Goal: Contribute content: Contribute content

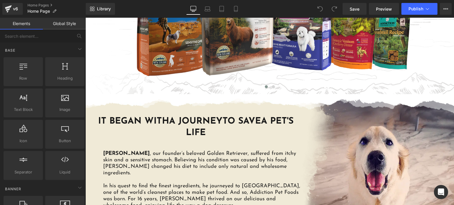
scroll to position [359, 0]
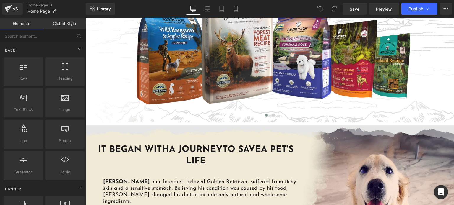
click at [313, 128] on img at bounding box center [269, 135] width 368 height 19
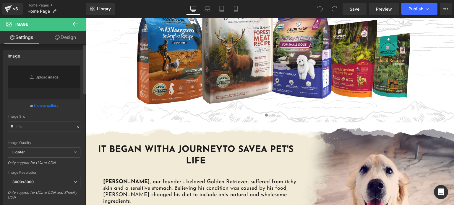
click at [43, 105] on link "Browse gallery" at bounding box center [45, 105] width 25 height 10
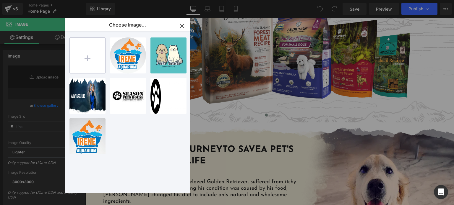
click at [82, 48] on input "file" at bounding box center [87, 55] width 35 height 35
type input "C:\fakepath\torn-paper-divider-new.png.webp"
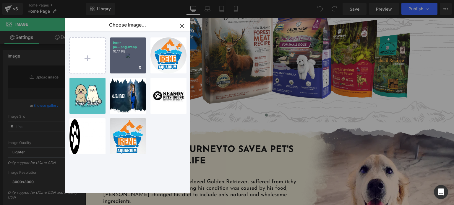
click at [129, 67] on div "torn-pa...png.webp 10.17 KB" at bounding box center [128, 56] width 36 height 36
type input "[URL][DOMAIN_NAME]"
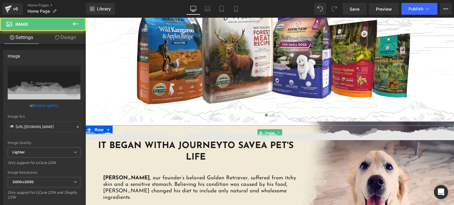
click at [243, 135] on img at bounding box center [269, 133] width 368 height 15
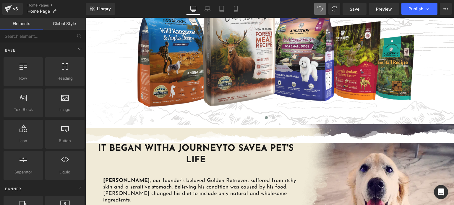
click at [85, 18] on div at bounding box center [85, 18] width 0 height 0
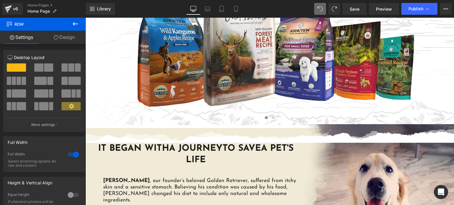
click at [85, 18] on div at bounding box center [85, 18] width 0 height 0
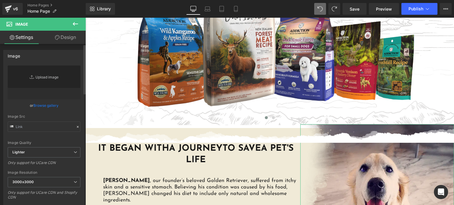
click at [41, 99] on link "Replace Image" at bounding box center [44, 83] width 73 height 34
type input "C:\fakepath\AF-Website-Home-Page-03-[PERSON_NAME]-Paper-Bottom-1.png.webp"
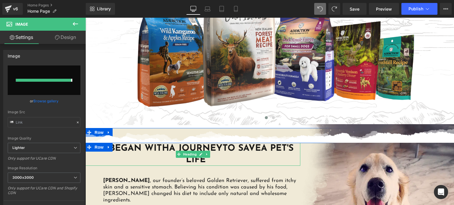
type input "[URL][DOMAIN_NAME]"
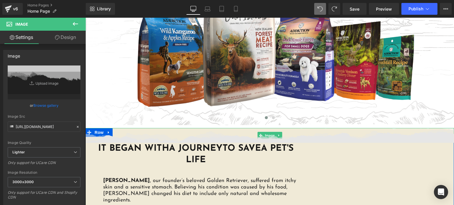
click at [263, 133] on img at bounding box center [269, 135] width 368 height 15
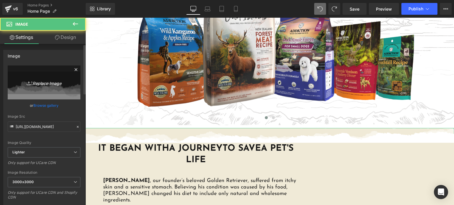
click at [55, 83] on icon "Replace Image" at bounding box center [43, 82] width 47 height 7
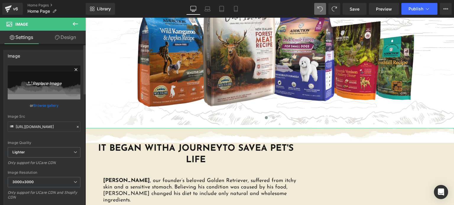
type input "C:\fakepath\AF-Website-Home-Page-03-[PERSON_NAME]-Paper-Bottom-1.png.webp"
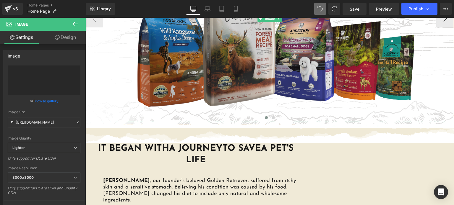
type input "[URL][DOMAIN_NAME]"
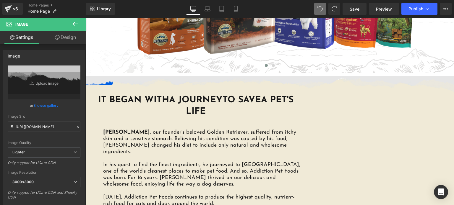
scroll to position [412, 0]
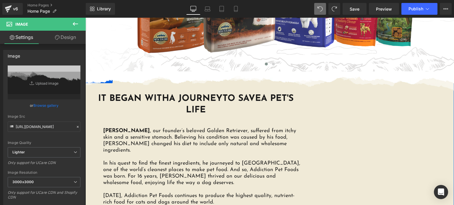
click at [368, 150] on div "IT BEGAN WITH A JOURNEY TO SAVE A PET'S LIFE Heading IT BEGAN WITH A JOURNEY TO…" at bounding box center [269, 149] width 368 height 113
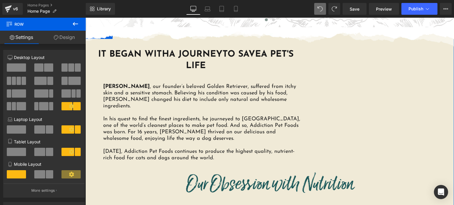
scroll to position [457, 0]
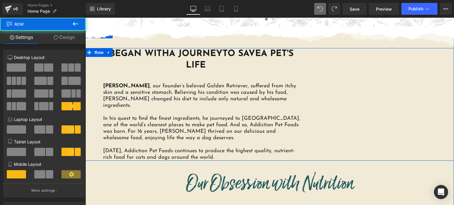
click at [351, 127] on div "IT BEGAN WITH A JOURNEY TO SAVE A PET'S LIFE Heading IT BEGAN WITH A JOURNEY TO…" at bounding box center [269, 104] width 368 height 113
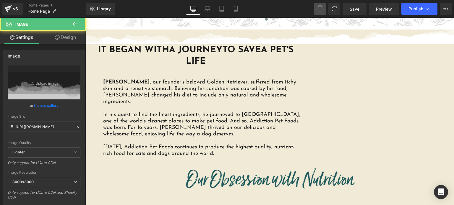
type input "[URL][DOMAIN_NAME]"
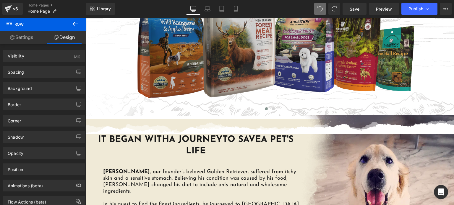
scroll to position [394, 0]
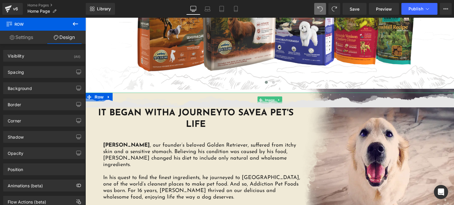
click at [266, 100] on img at bounding box center [269, 100] width 368 height 15
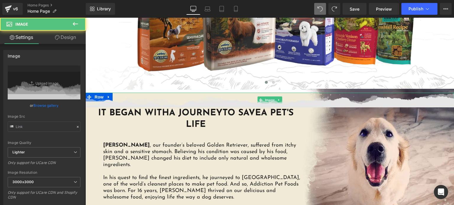
type input "[URL][DOMAIN_NAME]"
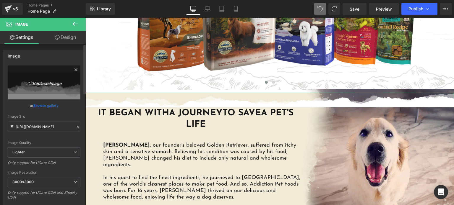
click at [54, 81] on icon "Replace Image" at bounding box center [43, 82] width 47 height 7
type input "C:\fakepath\AF-Website-Home-Page-03-[PERSON_NAME]-Paper-Bottom-1.png.webp"
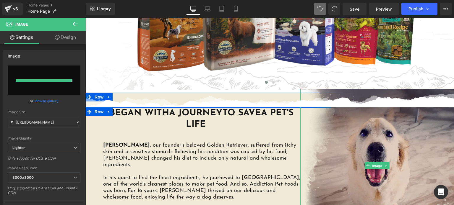
type input "[URL][DOMAIN_NAME]"
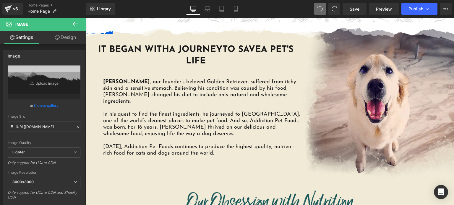
click at [358, 117] on div "IT BEGAN WITH A JOURNEY TO SAVE A PET'S LIFE Heading IT BEGAN WITH A JOURNEY TO…" at bounding box center [269, 112] width 368 height 136
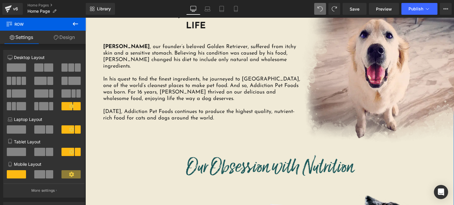
scroll to position [498, 0]
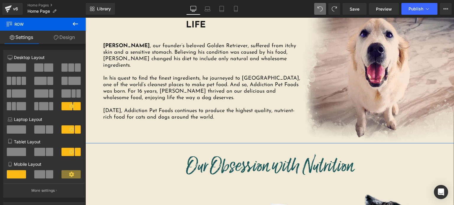
click at [370, 76] on div "IT BEGAN WITH A JOURNEY TO SAVE A PET'S LIFE Heading IT BEGAN WITH A JOURNEY TO…" at bounding box center [269, 76] width 368 height 136
click at [357, 80] on div "IT BEGAN WITH A JOURNEY TO SAVE A PET'S LIFE Heading IT BEGAN WITH A JOURNEY TO…" at bounding box center [269, 76] width 368 height 136
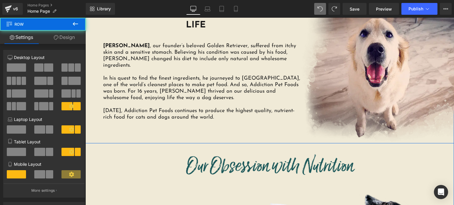
scroll to position [422, 0]
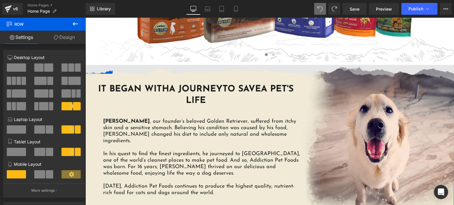
click at [359, 70] on img at bounding box center [269, 74] width 368 height 19
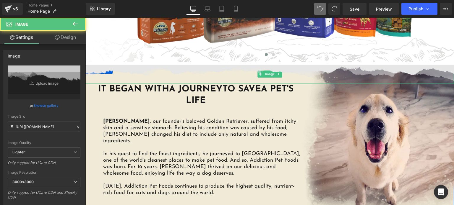
click at [110, 72] on img at bounding box center [269, 74] width 368 height 19
click at [99, 73] on img at bounding box center [269, 74] width 368 height 19
click at [142, 76] on img at bounding box center [269, 74] width 368 height 19
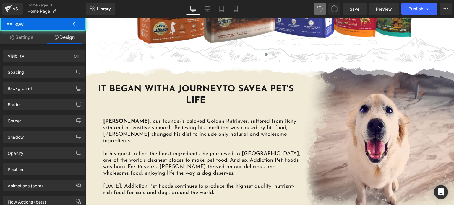
click at [317, 6] on span at bounding box center [320, 9] width 12 height 12
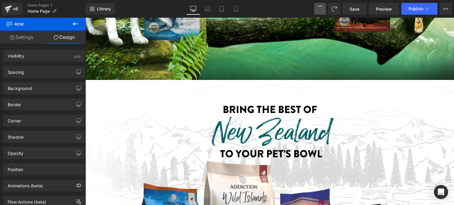
click at [317, 6] on button at bounding box center [320, 9] width 12 height 12
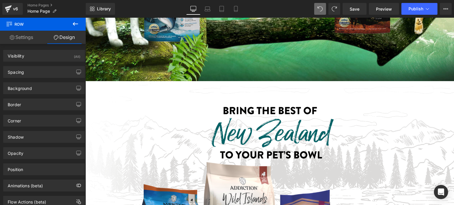
click at [317, 6] on button at bounding box center [320, 9] width 12 height 12
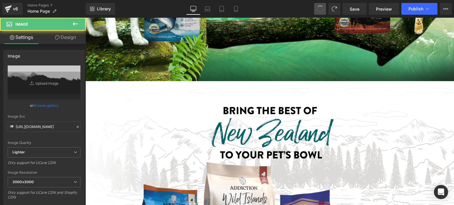
type input "[URL][DOMAIN_NAME]"
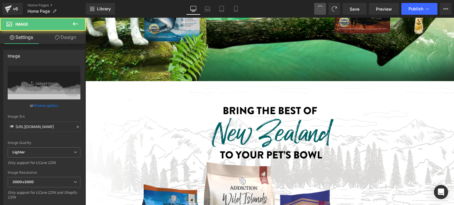
click at [317, 6] on button at bounding box center [320, 9] width 12 height 12
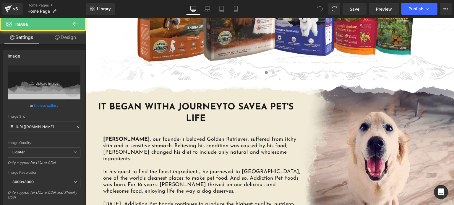
scroll to position [405, 0]
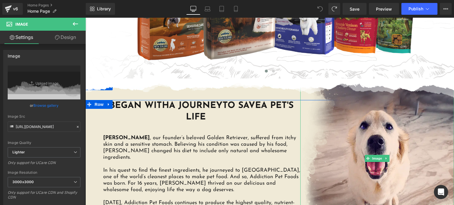
click at [316, 82] on div at bounding box center [377, 82] width 154 height 1
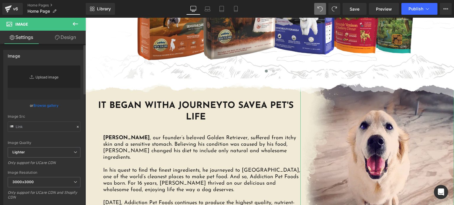
click at [49, 77] on link "Replace Image" at bounding box center [44, 83] width 73 height 34
type input "C:\fakepath\[PERSON_NAME]-rescaled.png.webp"
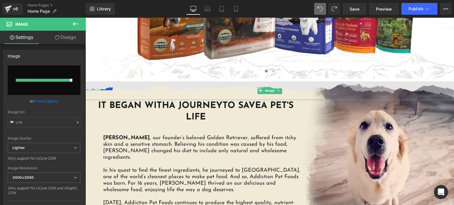
type input "[URL][DOMAIN_NAME]"
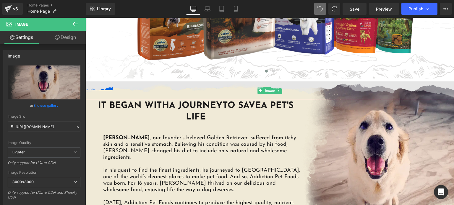
click at [94, 84] on img at bounding box center [269, 91] width 368 height 19
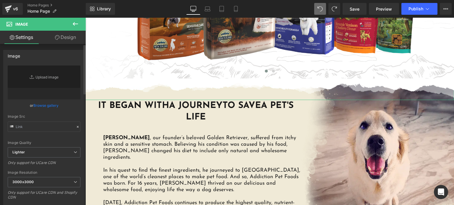
click at [41, 105] on link "Browse gallery" at bounding box center [45, 105] width 25 height 10
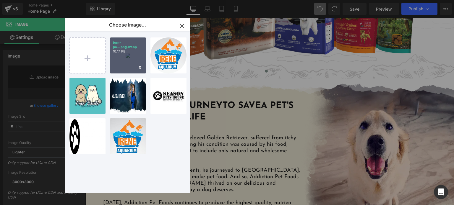
click at [128, 72] on div "torn-pa...png.webp 10.17 KB" at bounding box center [128, 56] width 36 height 36
type input "[URL][DOMAIN_NAME]"
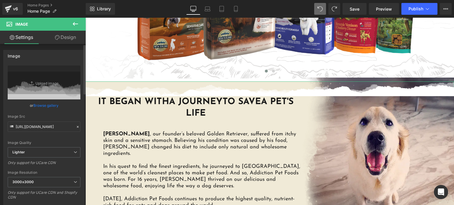
click at [54, 104] on link "Browse gallery" at bounding box center [45, 105] width 25 height 10
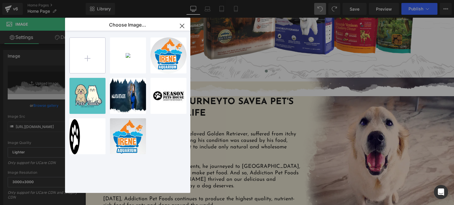
click at [78, 64] on input "file" at bounding box center [87, 55] width 35 height 35
type input "C:\fakepath\AF-Website-Home-Page-03-[PERSON_NAME]-Paper-Bottom-1.png.webp"
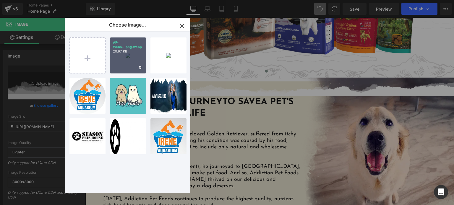
click at [123, 59] on div "AF-Webs...png.webp 20.97 KB" at bounding box center [128, 56] width 36 height 36
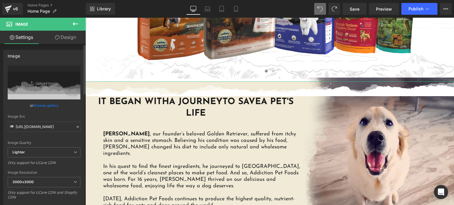
click at [42, 103] on link "Browse gallery" at bounding box center [45, 105] width 25 height 10
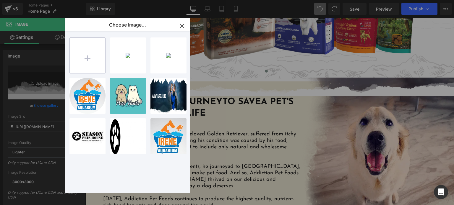
click at [89, 53] on input "file" at bounding box center [87, 55] width 35 height 35
click at [183, 24] on icon "button" at bounding box center [181, 25] width 9 height 9
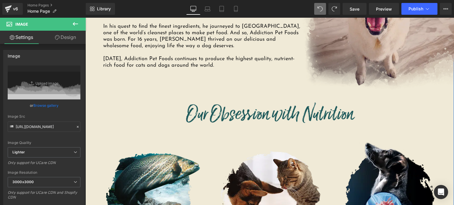
scroll to position [546, 0]
click at [344, 76] on img at bounding box center [377, 14] width 154 height 154
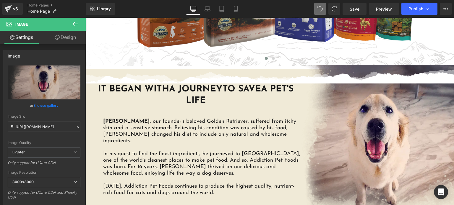
scroll to position [407, 0]
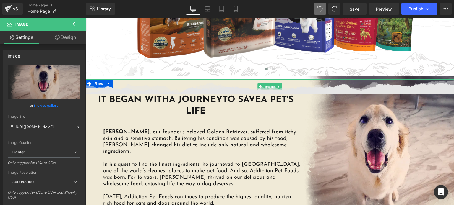
click at [342, 83] on img at bounding box center [269, 86] width 368 height 15
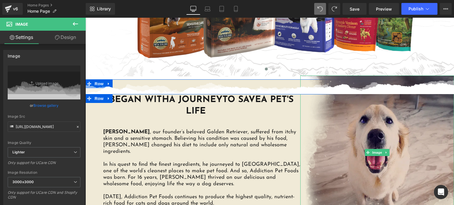
click at [341, 78] on img at bounding box center [377, 153] width 154 height 154
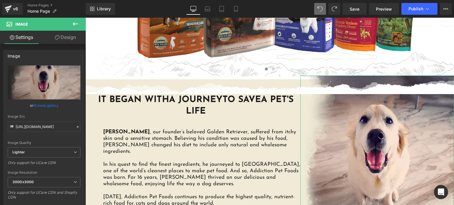
click at [67, 39] on link "Design" at bounding box center [65, 37] width 43 height 13
click at [0, 0] on div "Spacing" at bounding box center [0, 0] width 0 height 0
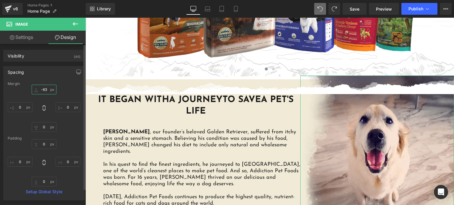
click at [44, 88] on input "-63" at bounding box center [44, 90] width 25 height 10
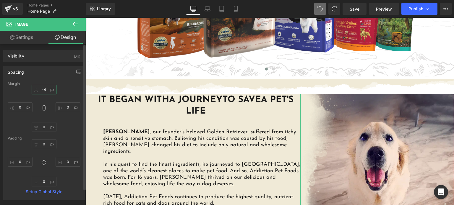
type input "-49"
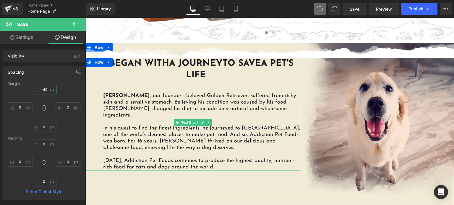
scroll to position [449, 0]
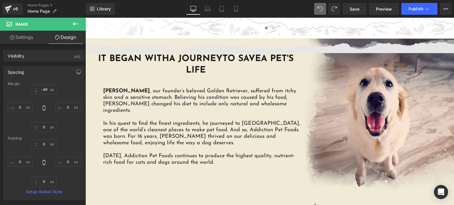
click at [172, 48] on img at bounding box center [269, 45] width 368 height 15
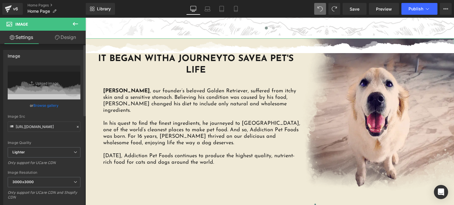
click at [42, 108] on link "Browse gallery" at bounding box center [45, 105] width 25 height 10
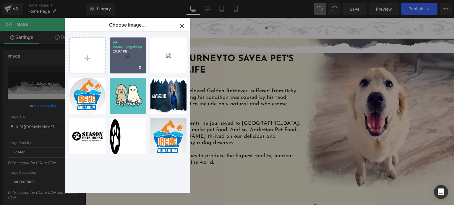
click at [117, 69] on div "AF-Webs...png.webp 20.97 KB" at bounding box center [128, 56] width 36 height 36
type input "[URL][DOMAIN_NAME]"
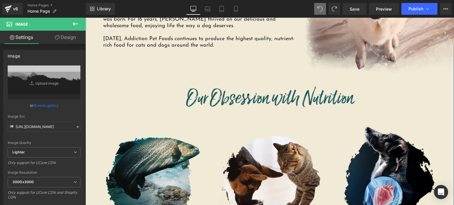
scroll to position [554, 0]
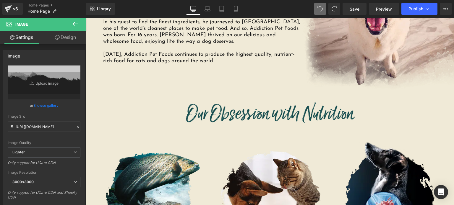
click at [269, 104] on img at bounding box center [269, 112] width 173 height 25
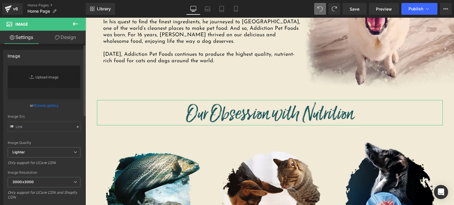
click at [44, 103] on link "Browse gallery" at bounding box center [45, 105] width 25 height 10
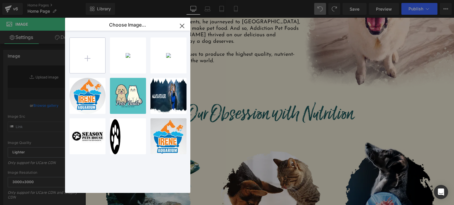
click at [96, 51] on input "file" at bounding box center [87, 55] width 35 height 35
type input "C:\fakepath\our-obsession-with-nutrition.png.webp"
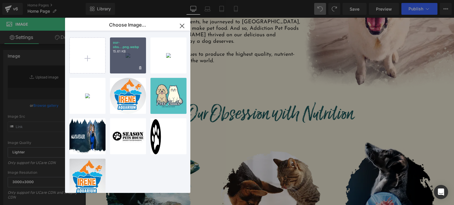
click at [137, 55] on div "our-obs...png.webp 15.61 KB" at bounding box center [128, 56] width 36 height 36
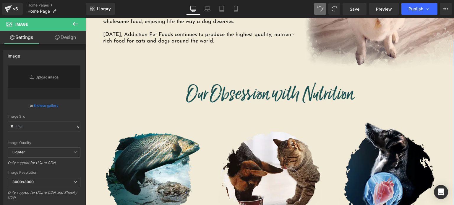
scroll to position [575, 0]
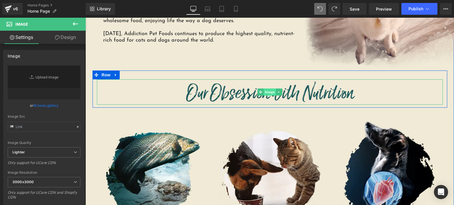
click at [264, 94] on span "Image" at bounding box center [270, 92] width 12 height 7
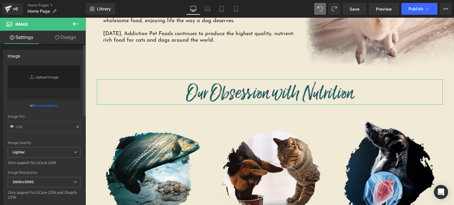
click at [42, 105] on link "Browse gallery" at bounding box center [45, 105] width 25 height 10
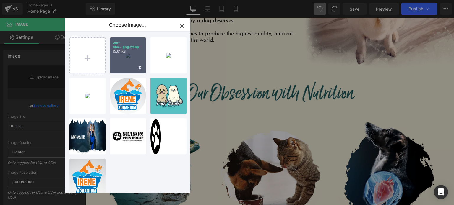
click at [119, 59] on div "our-obs...png.webp 15.61 KB" at bounding box center [128, 56] width 36 height 36
type input "[URL][DOMAIN_NAME]"
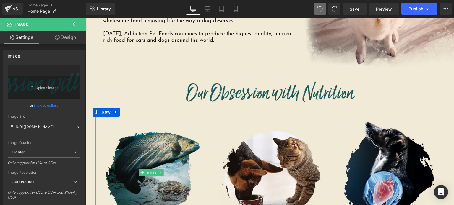
click at [157, 121] on img at bounding box center [151, 173] width 112 height 112
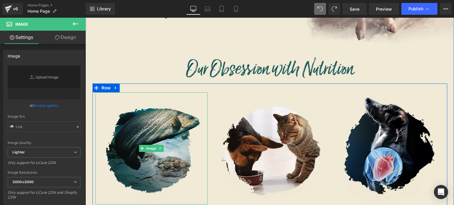
scroll to position [600, 0]
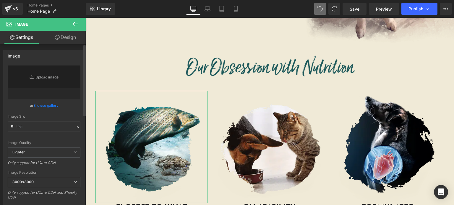
click at [41, 108] on link "Browse gallery" at bounding box center [45, 105] width 25 height 10
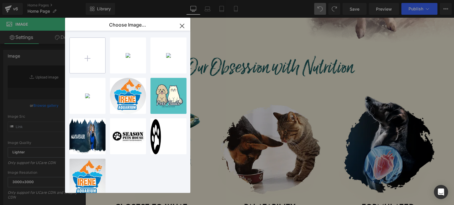
click at [90, 66] on input "file" at bounding box center [87, 55] width 35 height 35
type input "C:\fakepath\HP-A-Premium.png.webp"
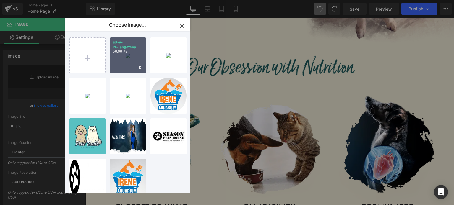
click at [137, 53] on p "56.96 KB" at bounding box center [128, 51] width 30 height 4
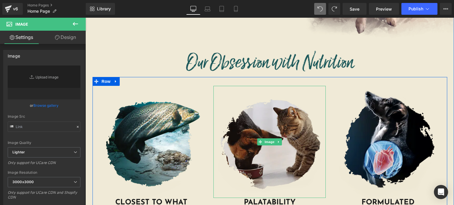
scroll to position [607, 0]
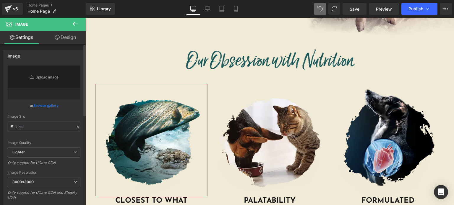
click at [46, 105] on link "Browse gallery" at bounding box center [45, 105] width 25 height 10
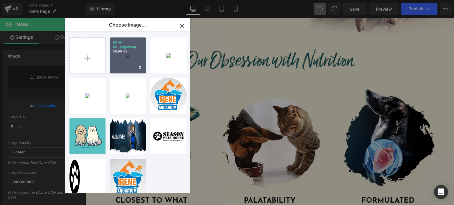
click at [128, 51] on p "56.96 KB" at bounding box center [128, 51] width 30 height 4
type input "[URL][DOMAIN_NAME]"
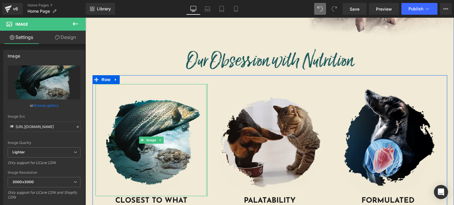
click at [241, 116] on img at bounding box center [269, 140] width 112 height 112
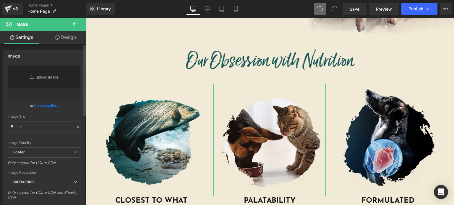
click at [49, 79] on link "Replace Image" at bounding box center [44, 83] width 73 height 34
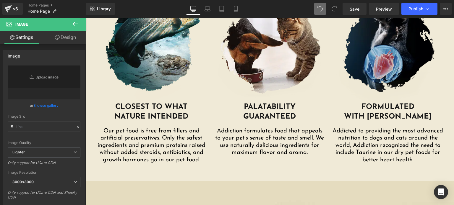
scroll to position [698, 0]
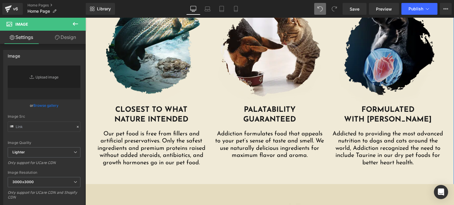
click at [365, 46] on img at bounding box center [388, 49] width 112 height 112
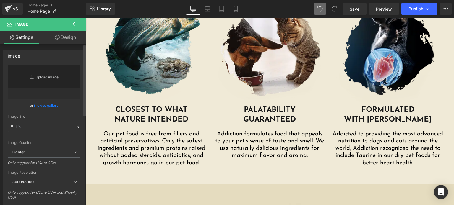
click at [46, 81] on link "Replace Image" at bounding box center [44, 83] width 73 height 34
type input "C:\fakepath\HP-C-Taurine.png.webp"
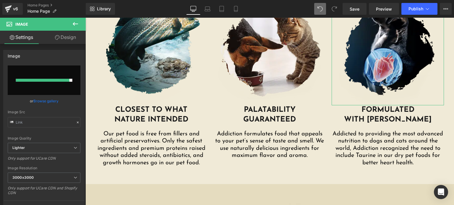
type input "[URL][DOMAIN_NAME]"
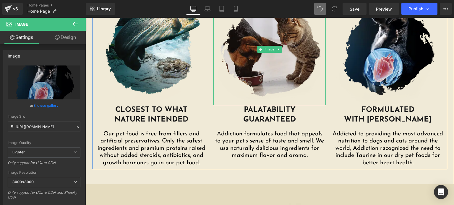
click at [255, 42] on img at bounding box center [269, 49] width 112 height 112
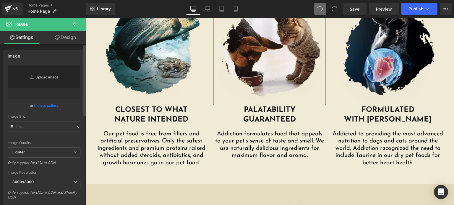
click at [41, 80] on link "Replace Image" at bounding box center [44, 83] width 73 height 34
type input "C:\fakepath\HP-B-Palatability.png.webp"
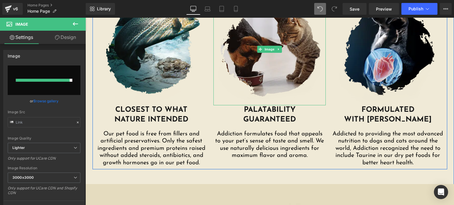
type input "[URL][DOMAIN_NAME]"
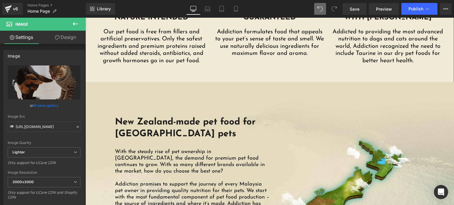
scroll to position [804, 0]
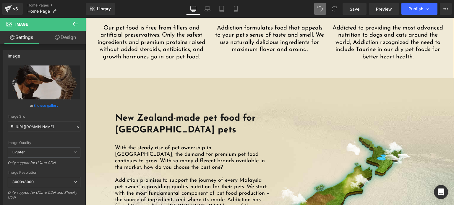
click at [274, 69] on div "Image IT BEGAN WITH A JOURNEY TO SAVE A PET'S LIFE Heading IT BEGAN WITH A JOUR…" at bounding box center [269, 154] width 368 height 942
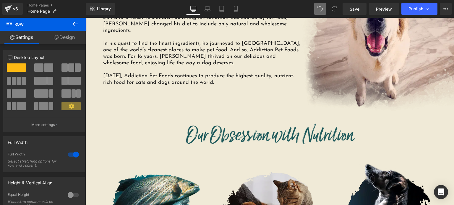
scroll to position [758, 0]
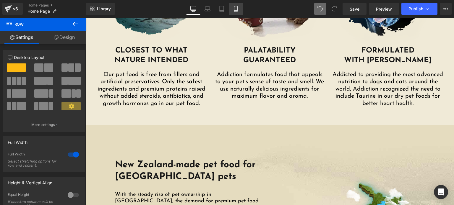
click at [234, 13] on link "Mobile" at bounding box center [236, 9] width 14 height 12
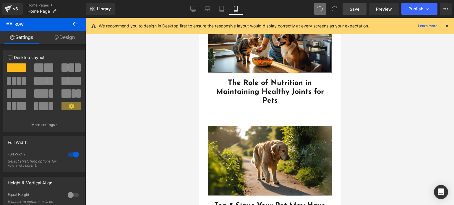
click at [354, 8] on span "Save" at bounding box center [355, 9] width 10 height 6
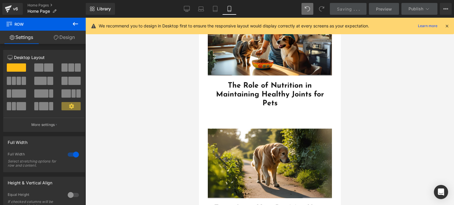
scroll to position [2233, 0]
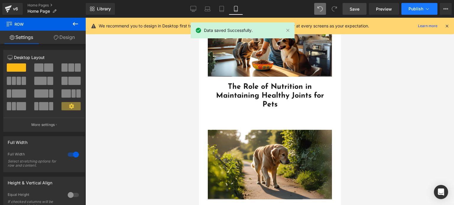
click at [415, 10] on span "Publish" at bounding box center [415, 9] width 15 height 5
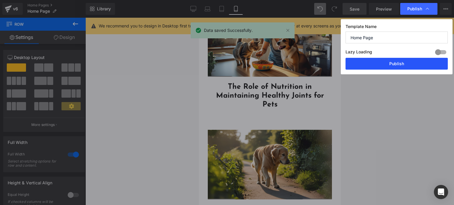
click at [381, 64] on button "Publish" at bounding box center [396, 64] width 102 height 12
